Goal: Task Accomplishment & Management: Complete application form

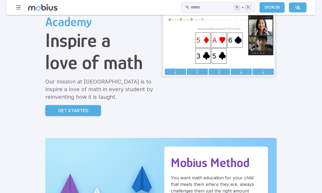
scroll to position [51, 0]
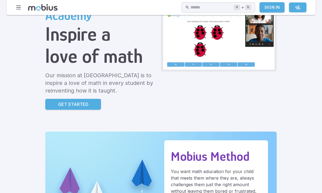
click at [58, 103] on p "Get Started" at bounding box center [73, 104] width 30 height 7
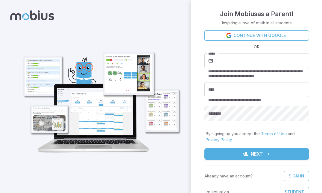
click at [273, 59] on input "*****" at bounding box center [261, 60] width 95 height 15
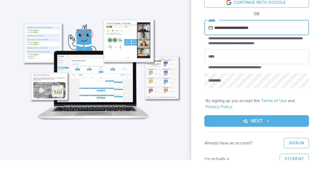
type input "**********"
click at [256, 148] on button "Next" at bounding box center [256, 153] width 104 height 11
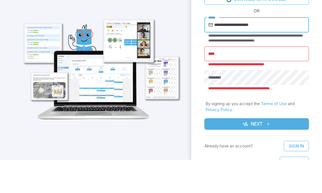
click at [193, 42] on div "**********" at bounding box center [256, 103] width 131 height 193
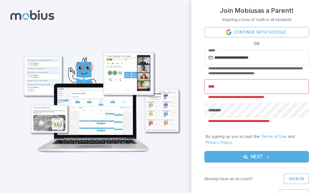
click at [241, 84] on input "****" at bounding box center [256, 86] width 104 height 15
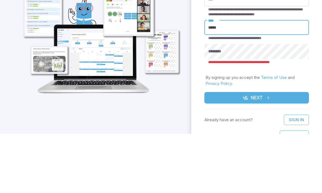
type input "*****"
click at [256, 151] on button "Next" at bounding box center [256, 156] width 104 height 11
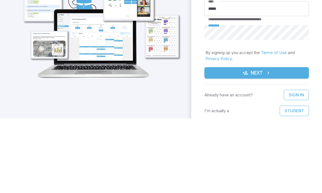
scroll to position [7, 0]
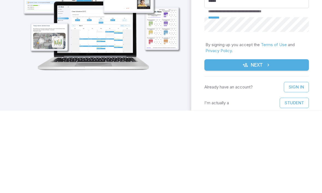
click at [270, 144] on icon "submit" at bounding box center [267, 146] width 5 height 5
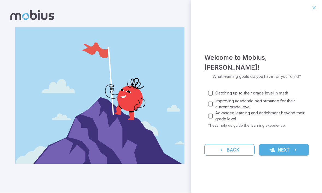
scroll to position [0, 0]
click at [294, 147] on icon "submit" at bounding box center [294, 149] width 5 height 5
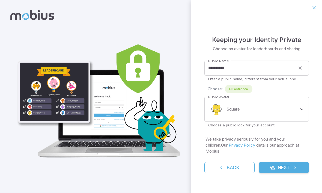
click at [243, 71] on input "**********" at bounding box center [249, 68] width 91 height 15
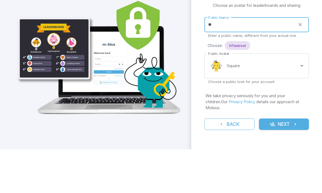
type input "*"
type input "*****"
click at [283, 162] on button "Next" at bounding box center [284, 167] width 50 height 11
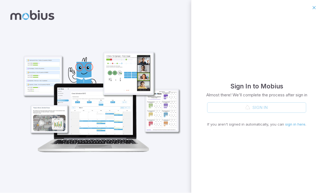
click at [315, 9] on icon "button" at bounding box center [313, 7] width 5 height 5
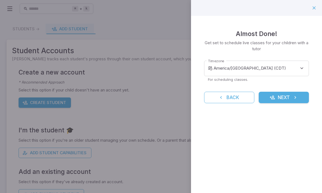
scroll to position [0, 40]
click at [291, 67] on body "**********" at bounding box center [161, 105] width 322 height 211
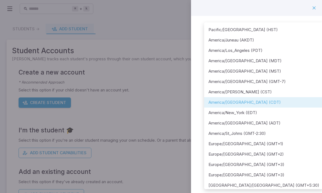
scroll to position [0, 0]
click at [313, 8] on div at bounding box center [161, 96] width 322 height 193
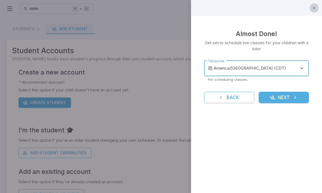
click at [314, 9] on icon "button" at bounding box center [313, 7] width 5 height 5
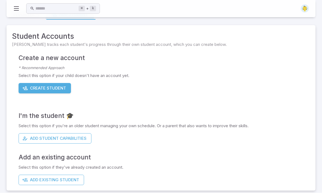
scroll to position [18, 0]
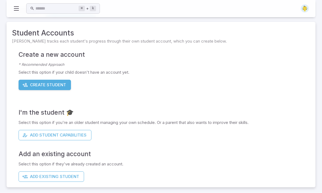
click at [56, 132] on button "Add Student Capabilities" at bounding box center [55, 135] width 73 height 10
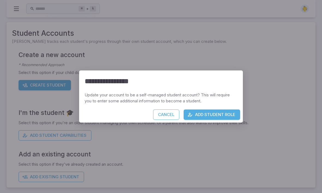
click at [222, 111] on button "Add Student Role" at bounding box center [211, 114] width 56 height 10
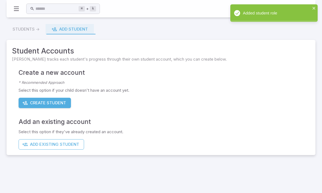
scroll to position [0, 0]
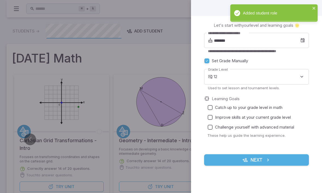
click at [278, 44] on input "*******" at bounding box center [257, 40] width 86 height 15
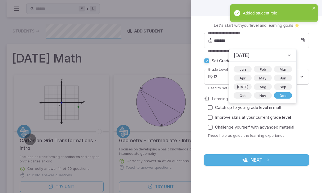
click at [257, 89] on span "Aug" at bounding box center [262, 86] width 13 height 5
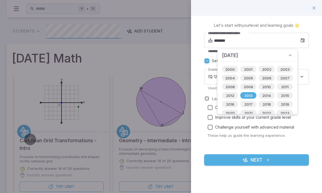
click at [267, 95] on span "2014" at bounding box center [266, 95] width 15 height 5
type input "*******"
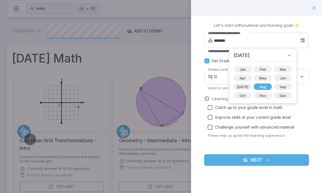
click at [301, 58] on label "Set Grade Manually" at bounding box center [253, 61] width 102 height 10
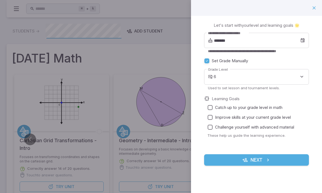
click at [241, 77] on body "Home Curriculum Account Tutoring Schedule Class Live Class ⌘ + k ​ Students -> …" at bounding box center [161, 158] width 322 height 316
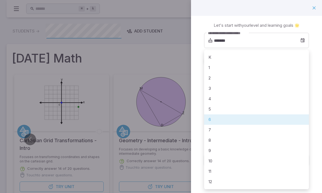
click at [219, 108] on li "5" at bounding box center [256, 109] width 105 height 10
type input "*"
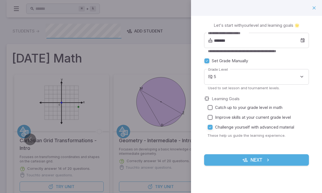
click at [258, 158] on button "Next" at bounding box center [256, 159] width 105 height 11
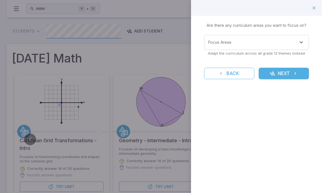
click at [257, 38] on input "Focus Areas" at bounding box center [252, 42] width 92 height 10
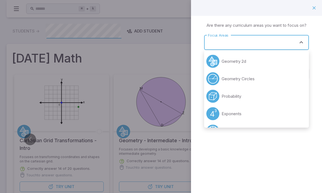
scroll to position [0, 0]
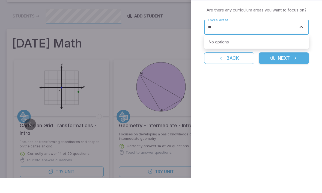
type input "*"
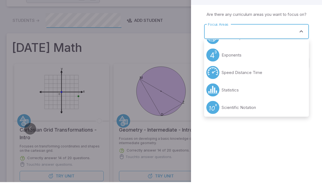
scroll to position [49, 0]
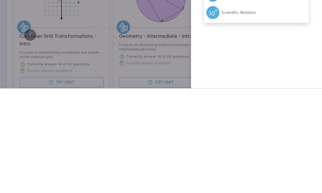
click at [284, 52] on div "Learning Focus 🔎 Are there any curriculum areas you want to focus on? Focus Are…" at bounding box center [256, 96] width 131 height 193
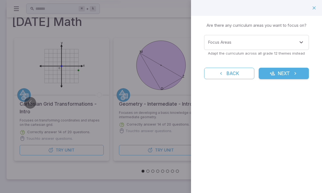
scroll to position [37, 0]
click at [296, 39] on input "Focus Areas" at bounding box center [252, 42] width 92 height 10
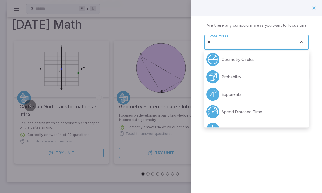
scroll to position [0, 0]
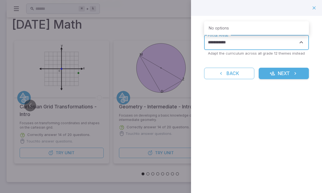
type input "**********"
click at [283, 73] on button "Next" at bounding box center [283, 73] width 50 height 11
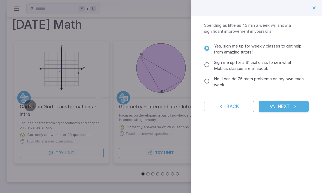
click at [220, 108] on icon "reset" at bounding box center [220, 106] width 5 height 5
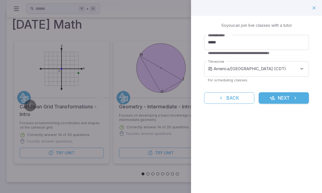
click at [288, 95] on button "Next" at bounding box center [283, 97] width 50 height 11
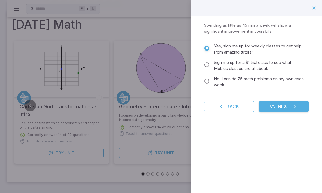
click at [220, 81] on span "No, I can do 75 math problems on my own each week." at bounding box center [259, 82] width 90 height 12
click at [215, 49] on span "Yes, sign me up for weekly classes to get help from amazing tutors!" at bounding box center [259, 49] width 90 height 12
click at [224, 85] on span "No, I can do 75 math problems on my own each week." at bounding box center [259, 82] width 90 height 12
click at [294, 104] on icon "submit" at bounding box center [294, 106] width 5 height 5
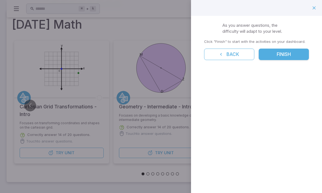
click at [283, 59] on button "Finish" at bounding box center [283, 54] width 50 height 11
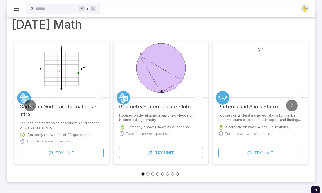
click at [60, 153] on span "Try" at bounding box center [60, 153] width 8 height 6
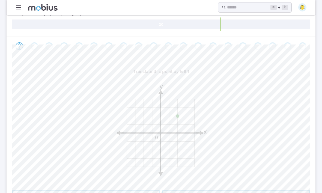
scroll to position [87, 0]
click at [178, 124] on icon "y x 0" at bounding box center [160, 129] width 109 height 109
click at [179, 122] on icon "y x 0" at bounding box center [160, 129] width 109 height 109
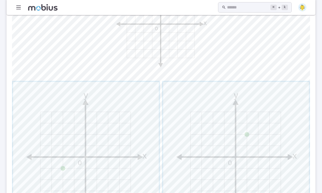
scroll to position [194, 0]
click at [248, 143] on span "button" at bounding box center [236, 155] width 146 height 146
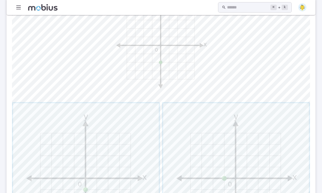
scroll to position [173, 0]
click at [254, 147] on span "button" at bounding box center [236, 175] width 146 height 146
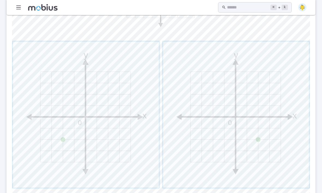
scroll to position [234, 0]
click at [113, 156] on span "button" at bounding box center [86, 114] width 146 height 146
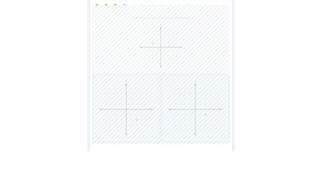
scroll to position [174, 0]
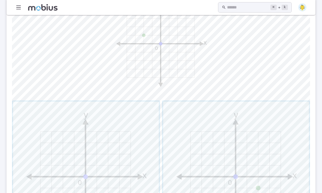
click at [229, 182] on span "button" at bounding box center [236, 174] width 146 height 146
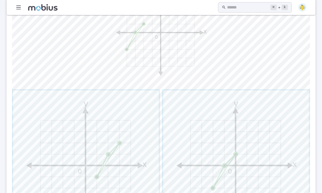
scroll to position [186, 0]
click at [262, 134] on span "button" at bounding box center [236, 163] width 146 height 146
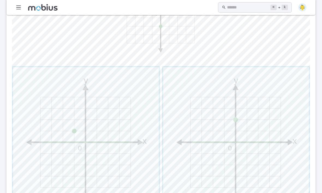
scroll to position [209, 0]
click at [273, 100] on span "button" at bounding box center [236, 140] width 146 height 146
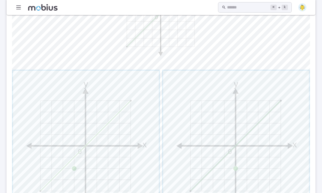
scroll to position [234, 0]
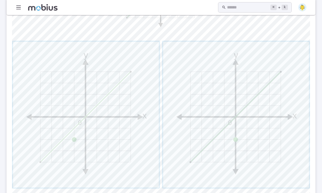
click at [276, 115] on span "button" at bounding box center [236, 115] width 146 height 146
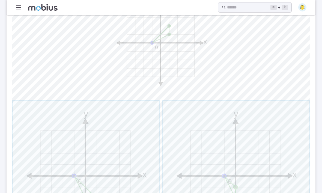
scroll to position [176, 0]
click at [97, 179] on span "button" at bounding box center [86, 173] width 146 height 146
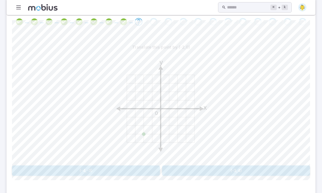
scroll to position [118, 0]
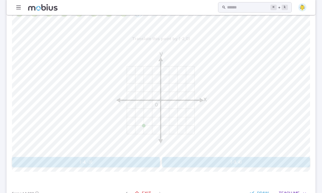
click at [158, 106] on text "0" at bounding box center [156, 105] width 3 height 6
click at [248, 160] on button "(-3,4)" at bounding box center [236, 162] width 148 height 10
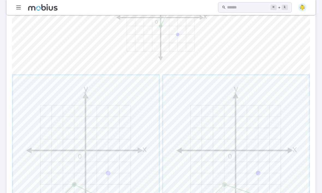
scroll to position [203, 0]
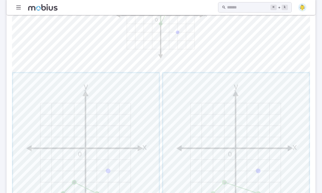
click at [132, 105] on span "button" at bounding box center [86, 146] width 146 height 146
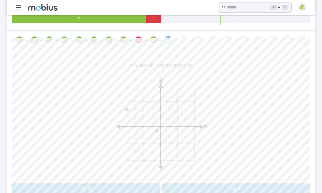
scroll to position [92, 0]
click at [282, 136] on div "y x 0" at bounding box center [161, 125] width 298 height 111
click at [200, 189] on button "(-3,3)" at bounding box center [236, 188] width 148 height 10
click at [208, 181] on div "Rotate this point by 180° clockwise about point (0,1) y x 0 (-1,3) (3,1)" at bounding box center [161, 127] width 298 height 134
click at [215, 186] on button "(3,1)" at bounding box center [236, 188] width 148 height 10
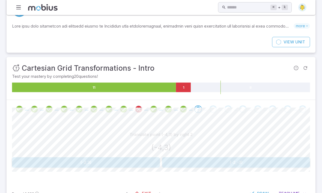
scroll to position [22, 0]
click at [81, 163] on button "(-2,3)" at bounding box center [86, 162] width 148 height 10
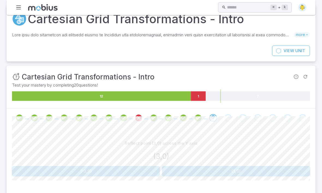
scroll to position [14, 0]
click at [106, 174] on button "(-3,0)" at bounding box center [86, 171] width 148 height 10
click at [117, 174] on button "(-3,1)" at bounding box center [86, 171] width 148 height 10
click at [84, 166] on button "(1,2)" at bounding box center [86, 171] width 148 height 10
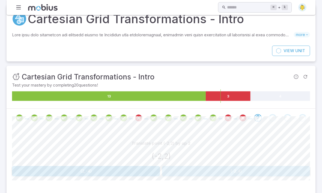
click at [256, 173] on button "(-2,4)" at bounding box center [236, 171] width 148 height 10
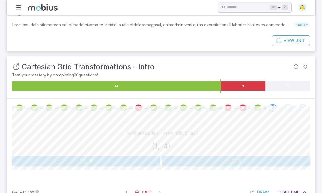
scroll to position [23, 0]
click at [170, 131] on p "Translate point (1,-4) by right 2, up 1" at bounding box center [161, 133] width 73 height 6
click at [299, 192] on button "Teach Me" at bounding box center [291, 192] width 35 height 10
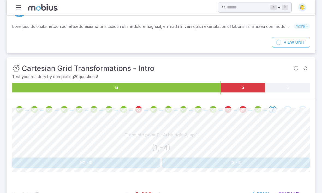
click at [264, 192] on span "Draw" at bounding box center [263, 194] width 12 height 6
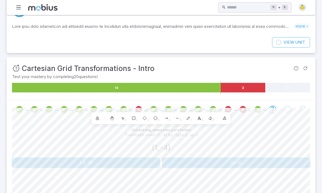
click at [188, 118] on icon at bounding box center [188, 118] width 3 height 3
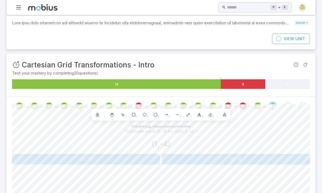
scroll to position [26, 0]
click at [100, 112] on div at bounding box center [97, 115] width 10 height 10
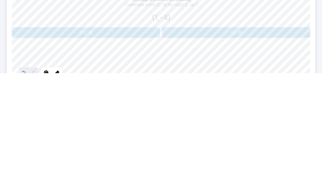
scroll to position [63, 0]
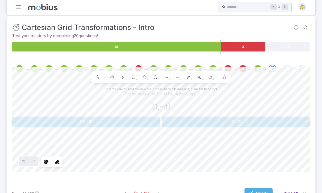
click at [109, 74] on div at bounding box center [112, 77] width 10 height 10
click at [258, 192] on span "Draw" at bounding box center [262, 193] width 12 height 6
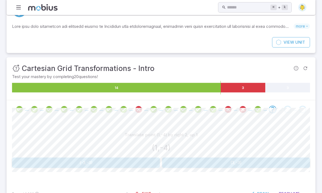
click at [109, 163] on button "(-3,-3)" at bounding box center [86, 162] width 148 height 10
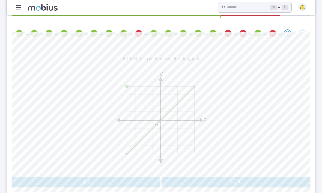
scroll to position [97, 0]
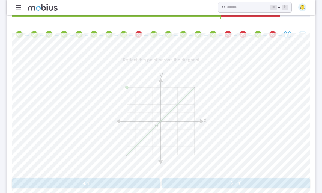
click at [128, 182] on button "(4,4)" at bounding box center [86, 183] width 148 height 10
click at [203, 145] on icon "y x 0" at bounding box center [160, 119] width 109 height 109
click at [116, 182] on button "(0,-4)" at bounding box center [86, 183] width 148 height 10
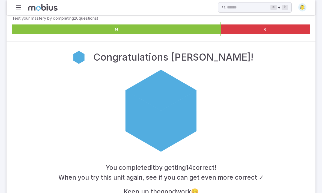
scroll to position [92, 0]
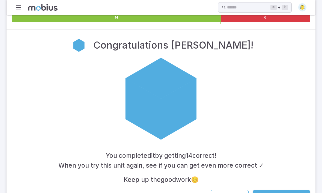
click at [289, 192] on span "Try Another Unit!" at bounding box center [284, 195] width 41 height 6
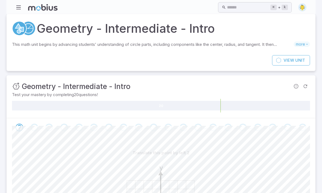
scroll to position [0, 0]
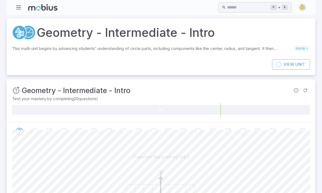
click at [293, 64] on span "View" at bounding box center [288, 64] width 11 height 6
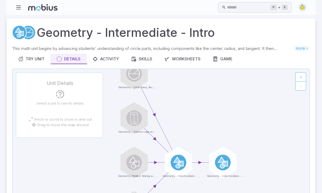
click at [35, 57] on div "Try Unit" at bounding box center [31, 59] width 26 height 6
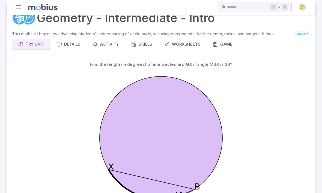
scroll to position [15, 0]
click at [186, 47] on link "Worksheets" at bounding box center [182, 44] width 48 height 10
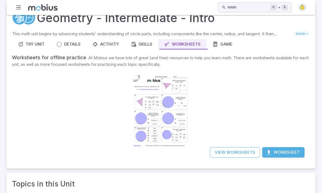
click at [123, 48] on link "Activity" at bounding box center [105, 44] width 38 height 10
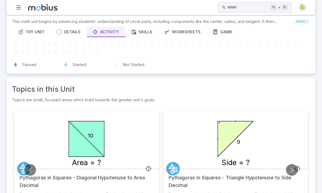
scroll to position [0, 0]
